Goal: Transaction & Acquisition: Purchase product/service

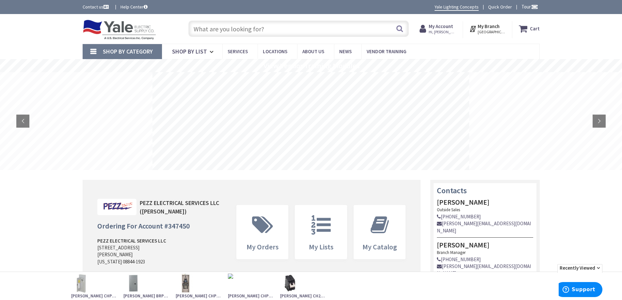
click at [237, 26] on input "text" at bounding box center [298, 29] width 220 height 16
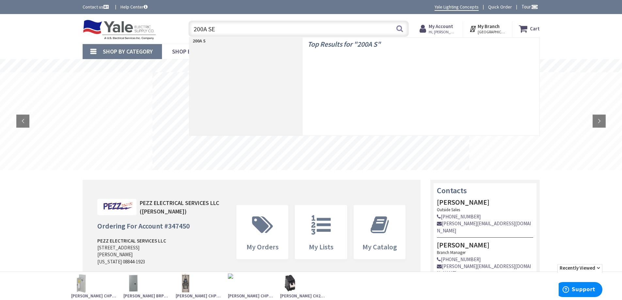
type input "200A SER"
